Goal: Information Seeking & Learning: Understand process/instructions

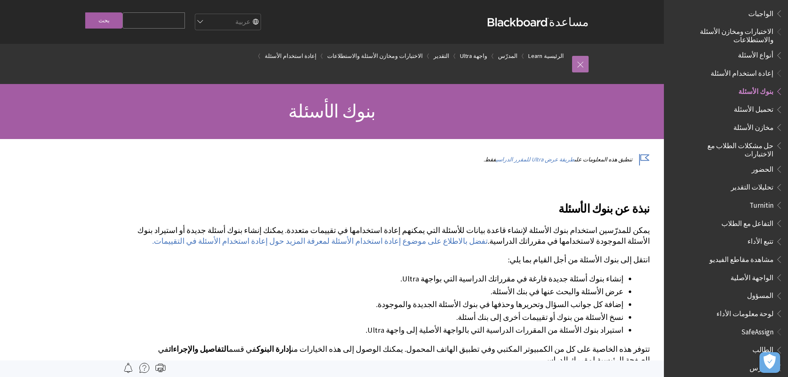
click at [579, 62] on link at bounding box center [580, 64] width 17 height 17
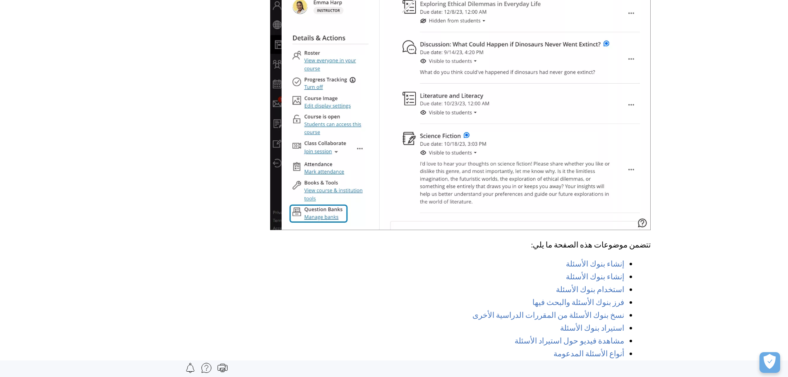
scroll to position [579, 0]
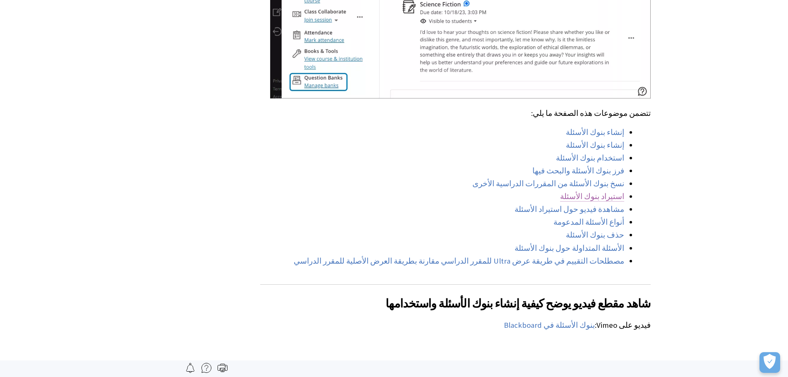
click at [592, 192] on link "استيراد بنوك الأسئلة" at bounding box center [592, 197] width 64 height 10
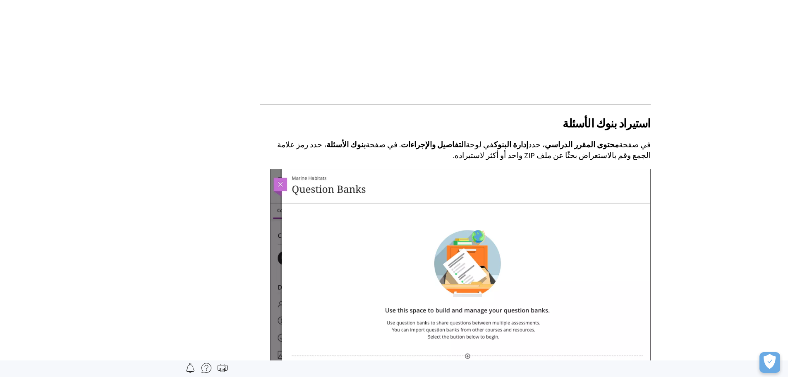
click at [280, 169] on img at bounding box center [460, 290] width 381 height 243
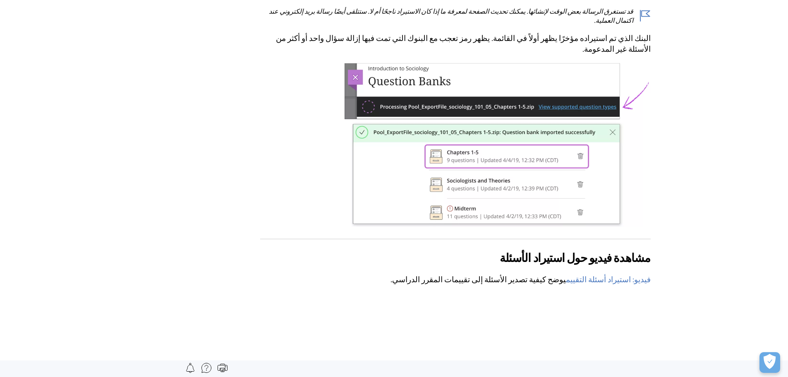
scroll to position [5274, 0]
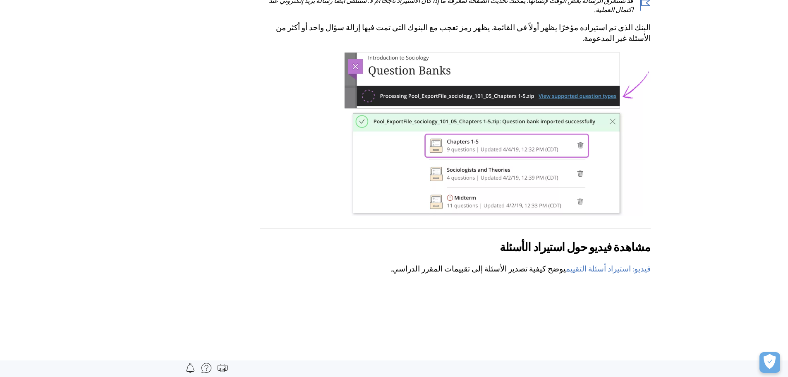
click at [328, 275] on div "مشاهدة فيديو حول استيراد الأسئلة يقدم مقطع الفيديو المسرد التالي تمثيلًا مرئيًا…" at bounding box center [455, 310] width 391 height 164
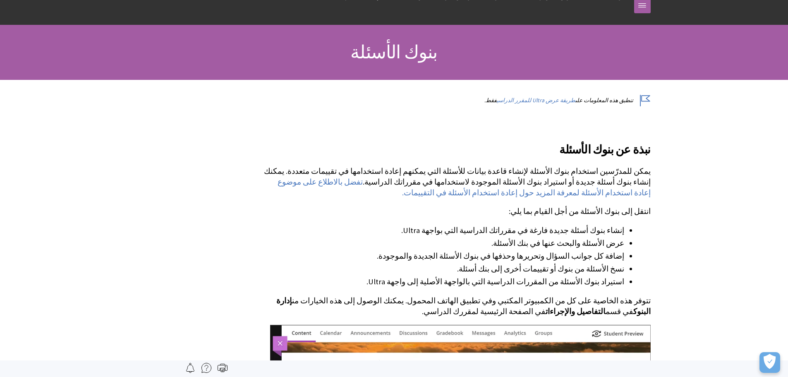
scroll to position [0, 0]
